Goal: Navigation & Orientation: Find specific page/section

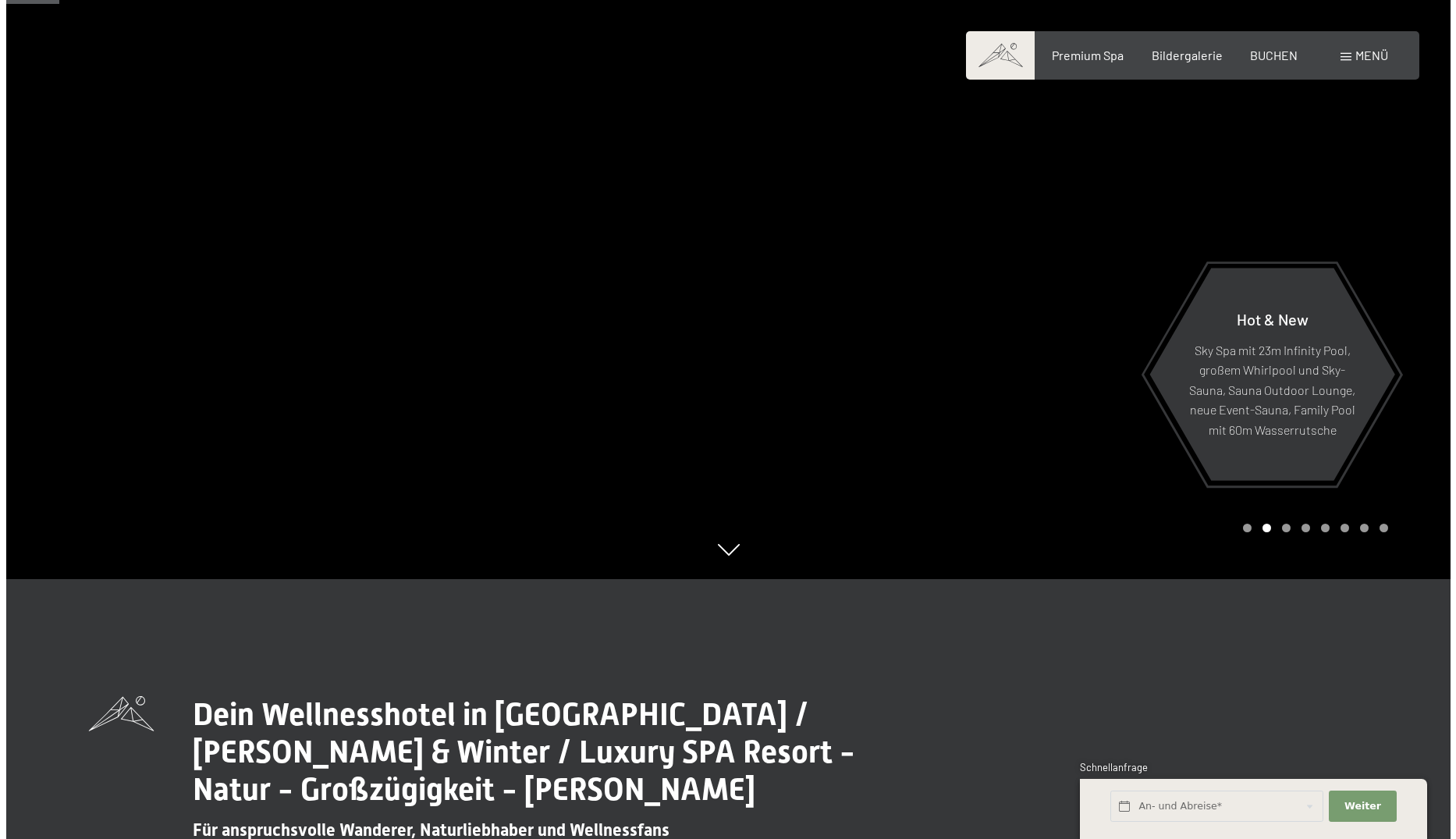
scroll to position [390, 0]
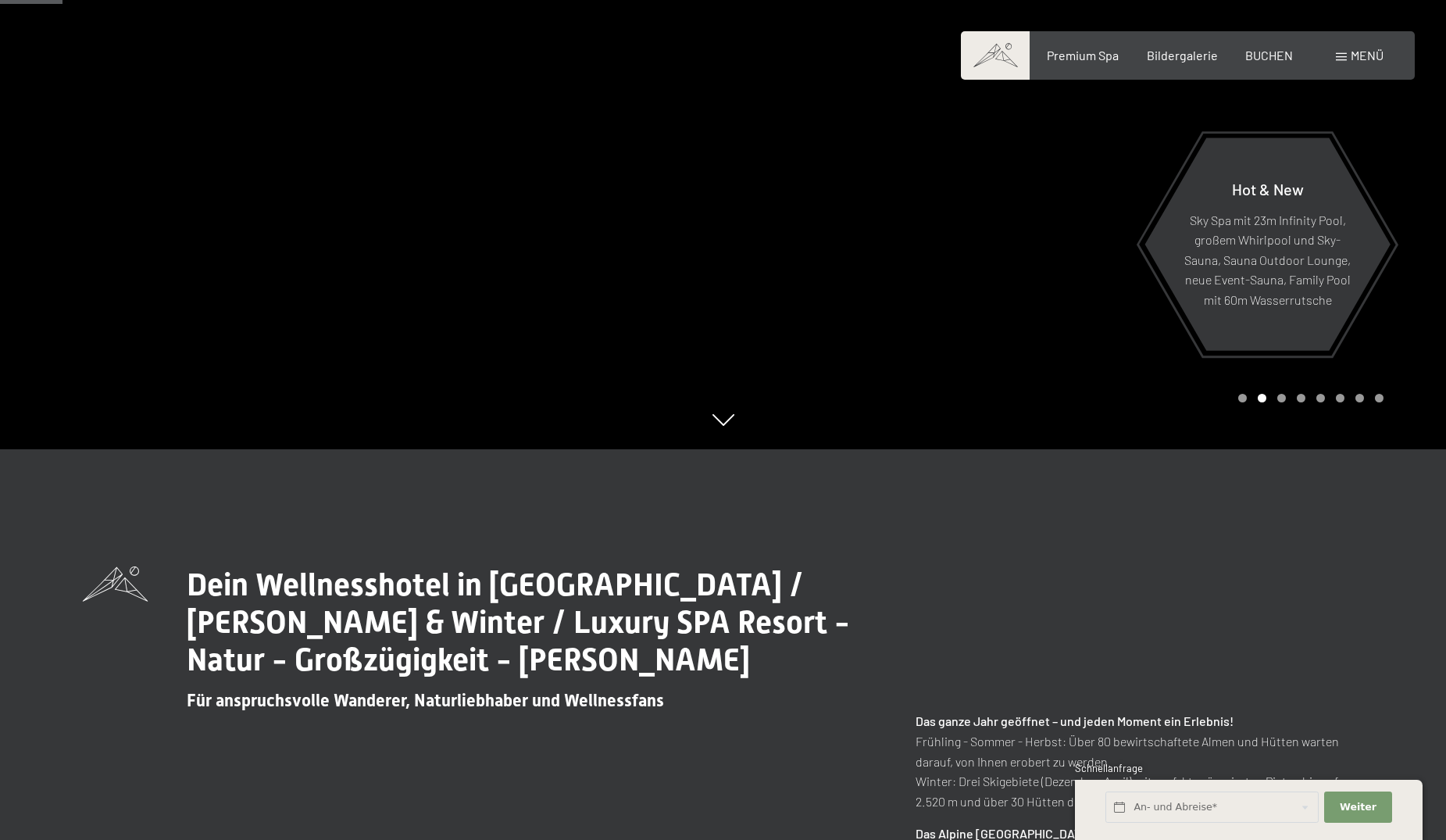
click at [1348, 54] on div "Menü" at bounding box center [1360, 55] width 47 height 17
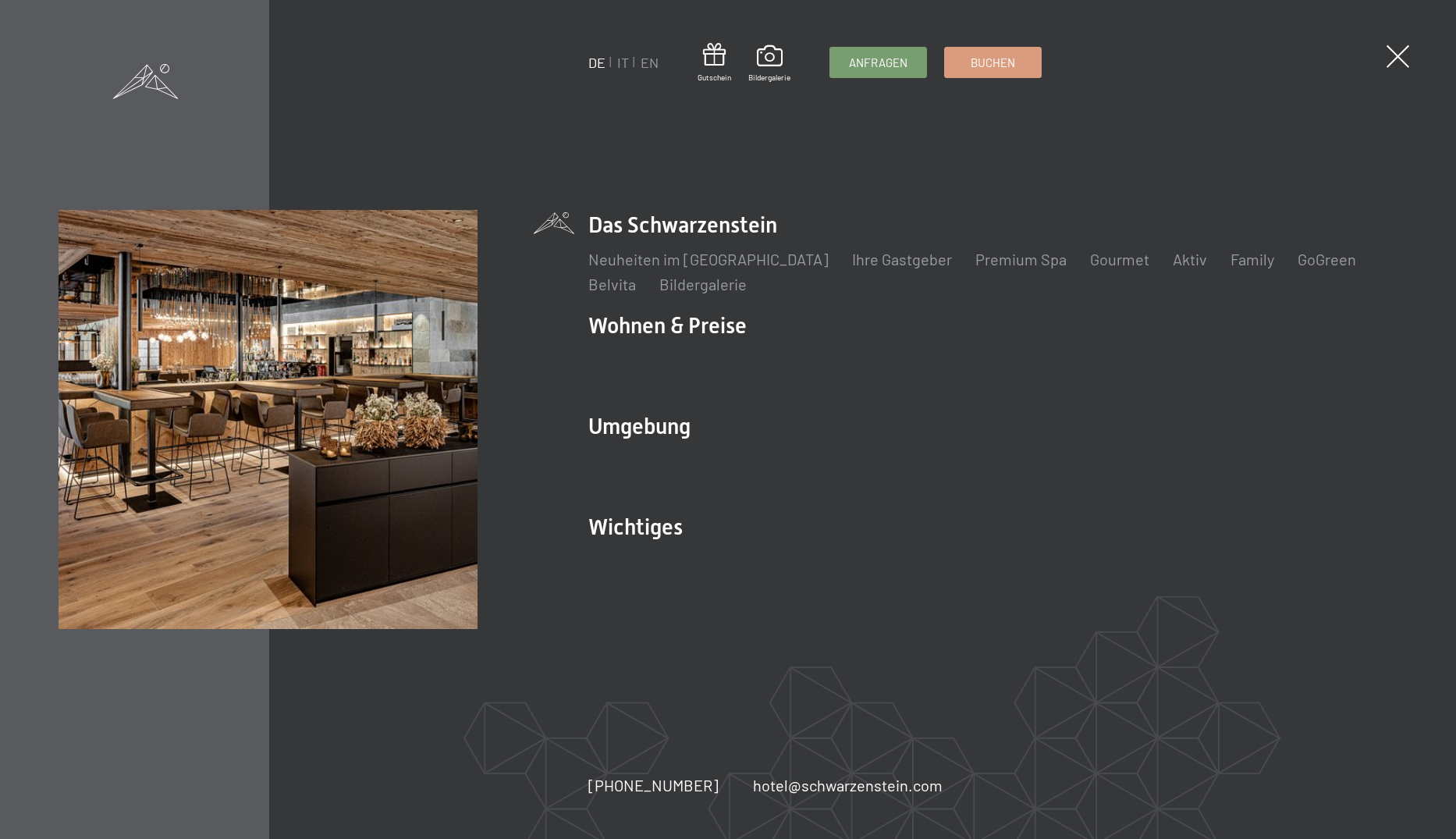
click at [1414, 60] on div "DE IT EN Gutschein Bildergalerie Anfragen Buchen DE IT EN Das Schwarzenstein Ne…" at bounding box center [728, 419] width 1456 height 839
click at [620, 61] on link "IT" at bounding box center [623, 62] width 12 height 17
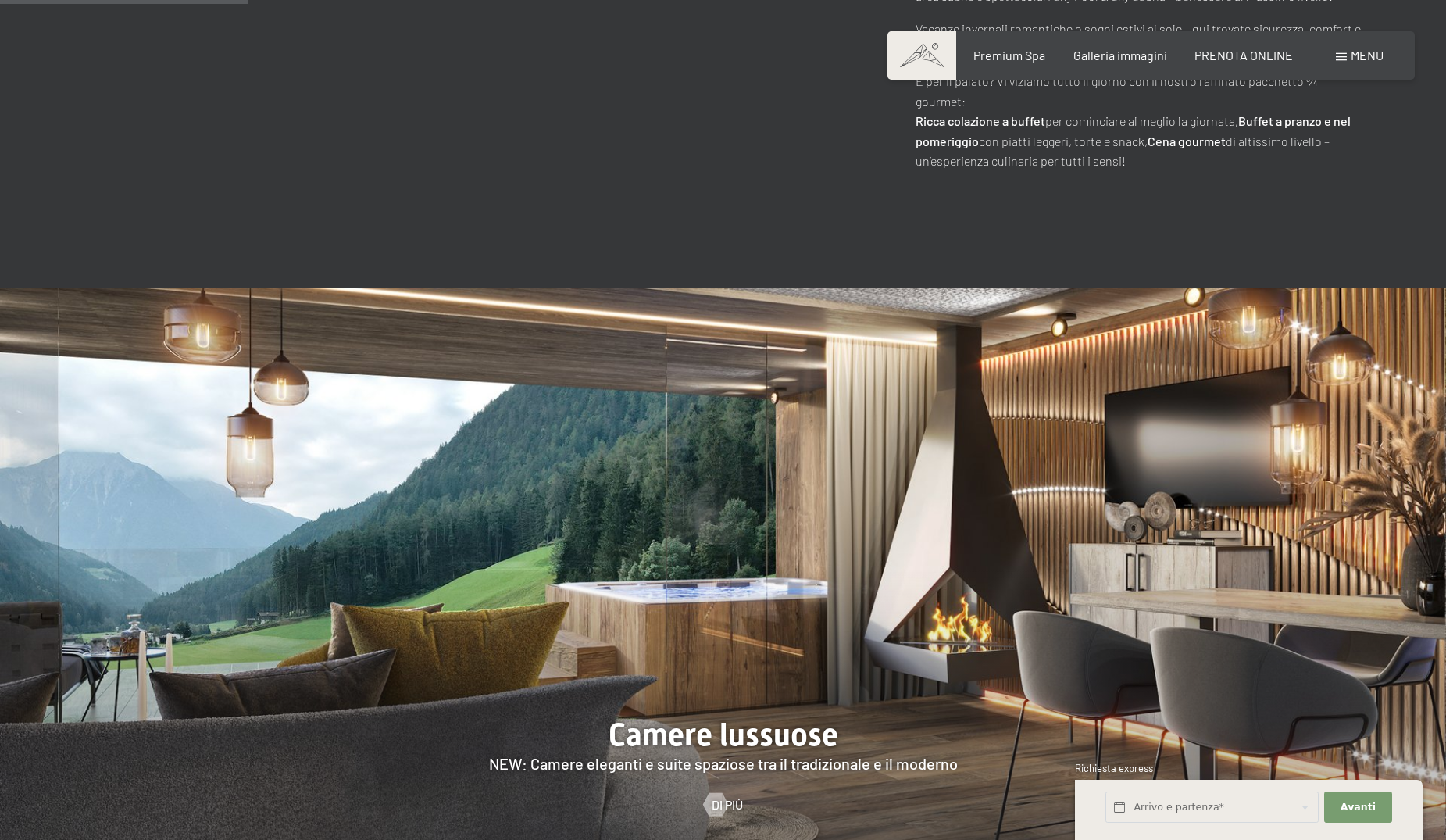
scroll to position [781, 0]
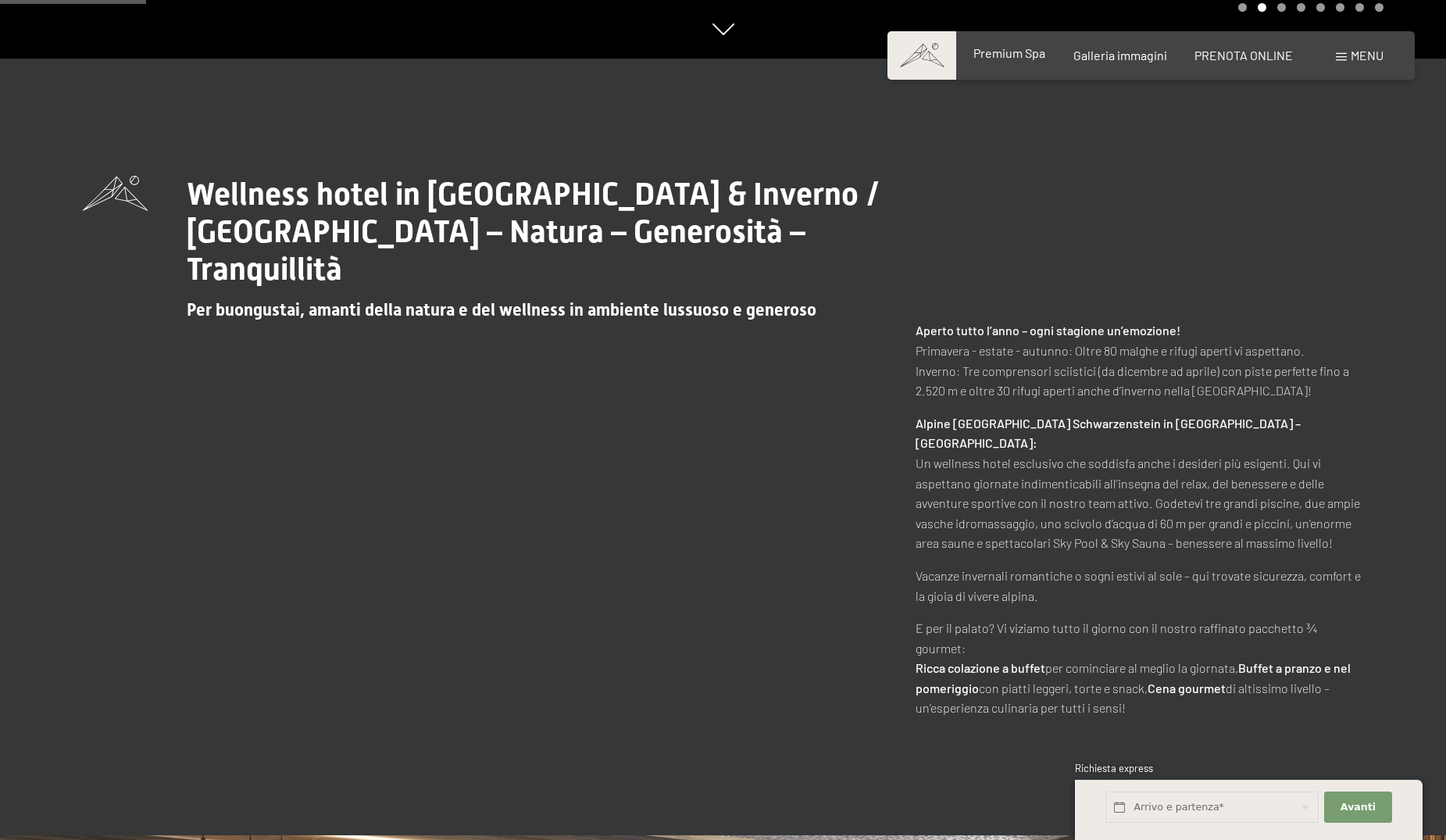
click at [1020, 57] on span "Premium Spa" at bounding box center [1009, 53] width 71 height 15
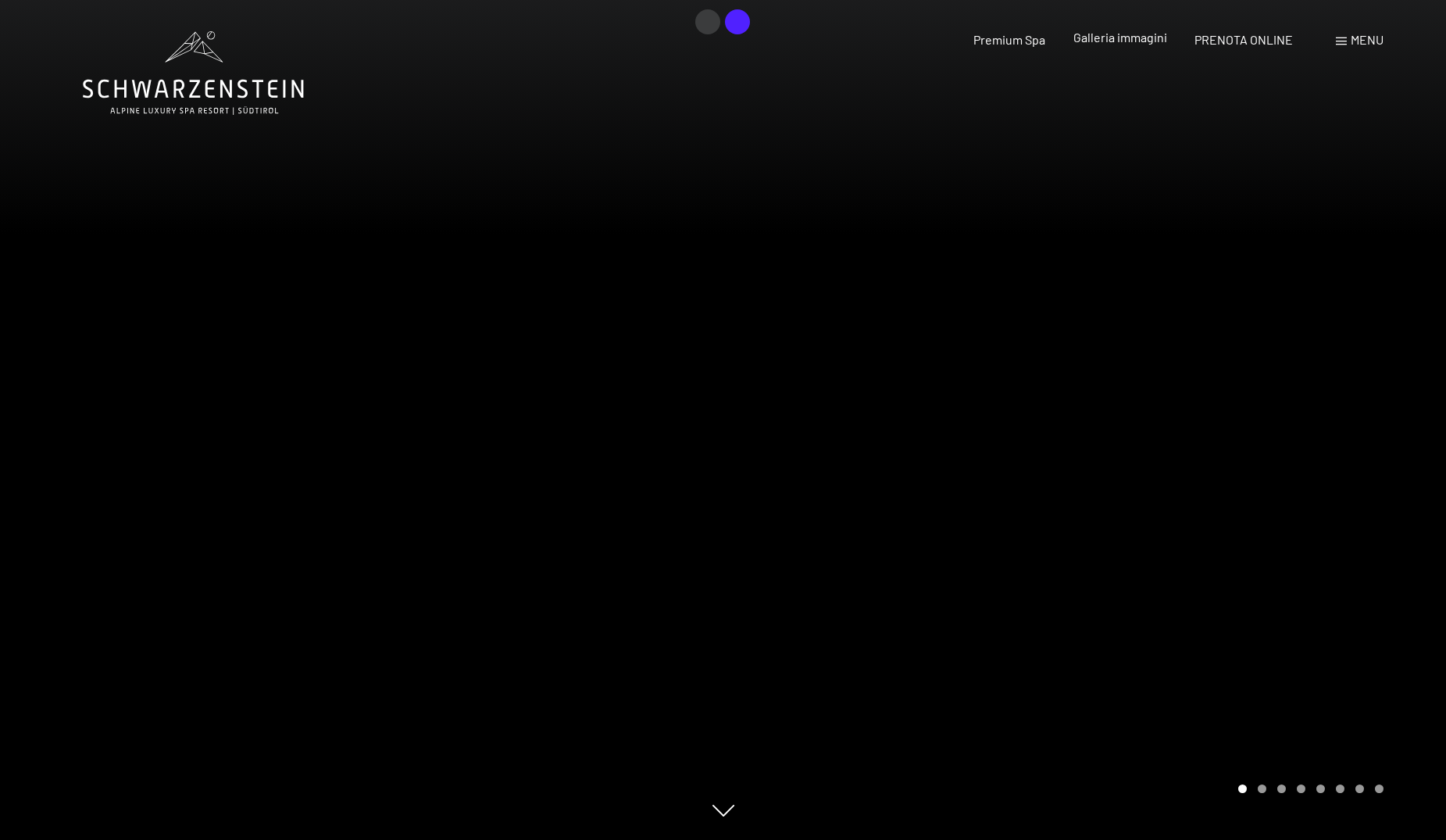
click at [1093, 32] on span "Galleria immagini" at bounding box center [1120, 37] width 94 height 15
click at [1120, 44] on span "Galleria immagini" at bounding box center [1120, 37] width 94 height 15
click at [1316, 674] on div at bounding box center [1085, 420] width 724 height 840
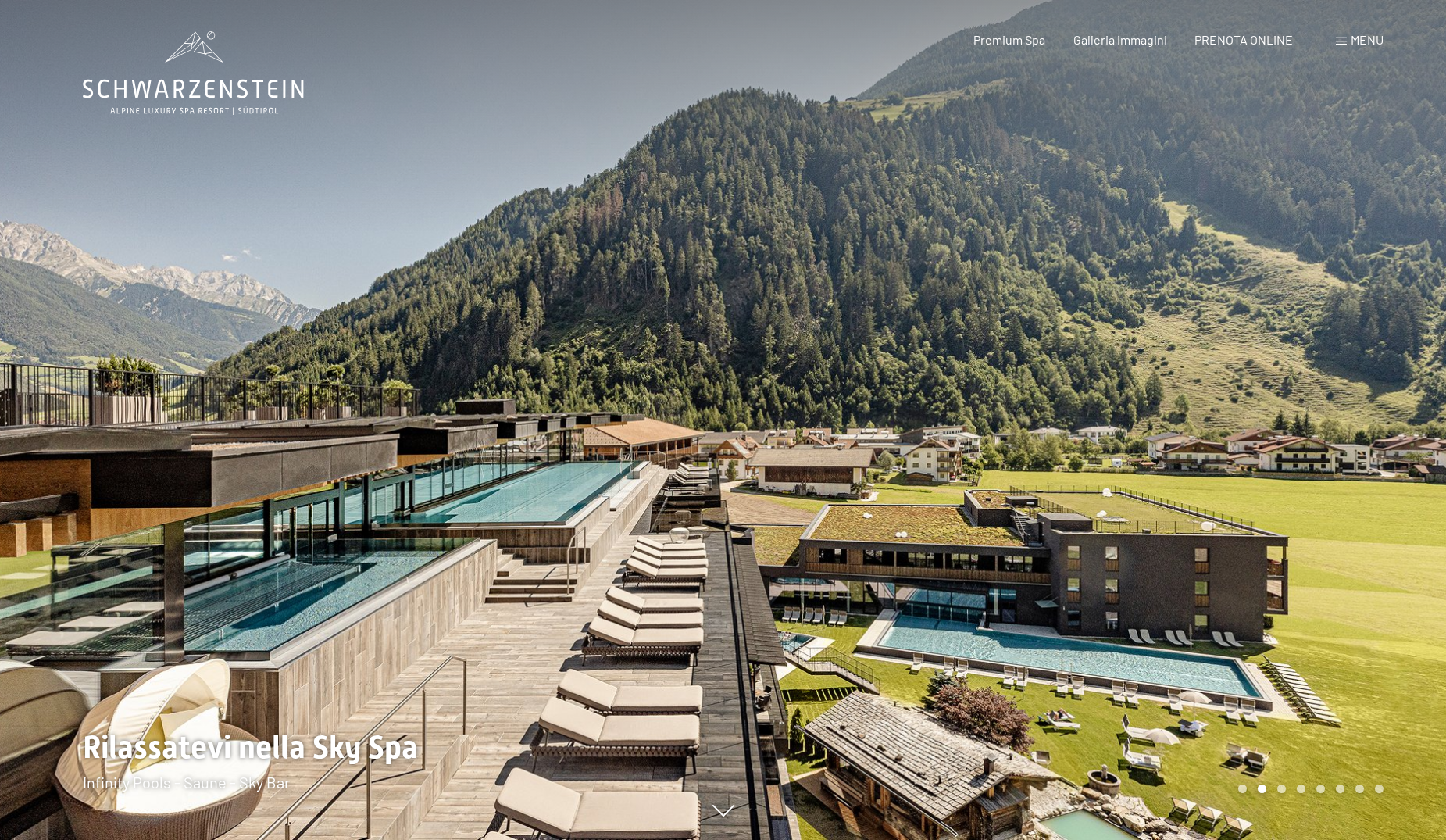
click at [1316, 651] on div at bounding box center [1085, 420] width 724 height 840
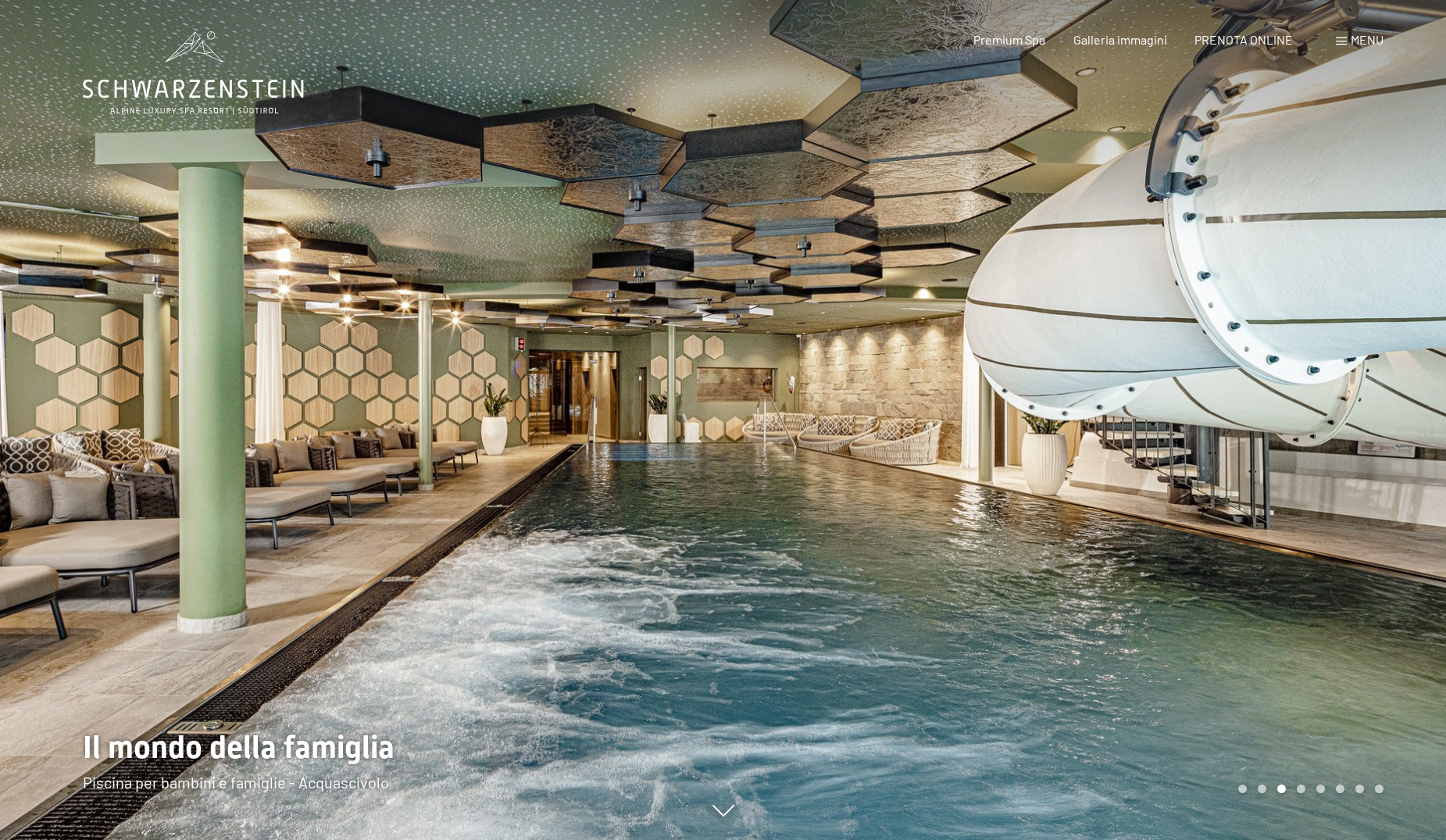
click at [1260, 457] on div at bounding box center [1085, 420] width 724 height 840
